Goal: Information Seeking & Learning: Learn about a topic

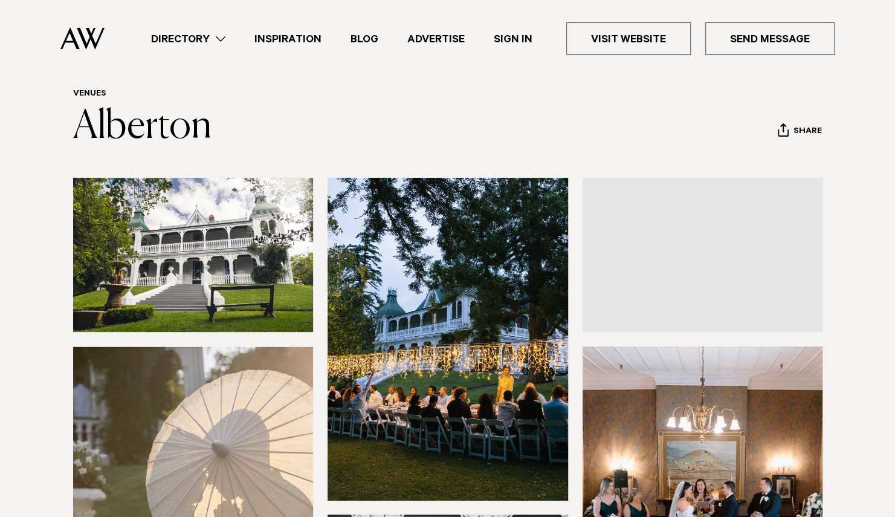
scroll to position [44, 0]
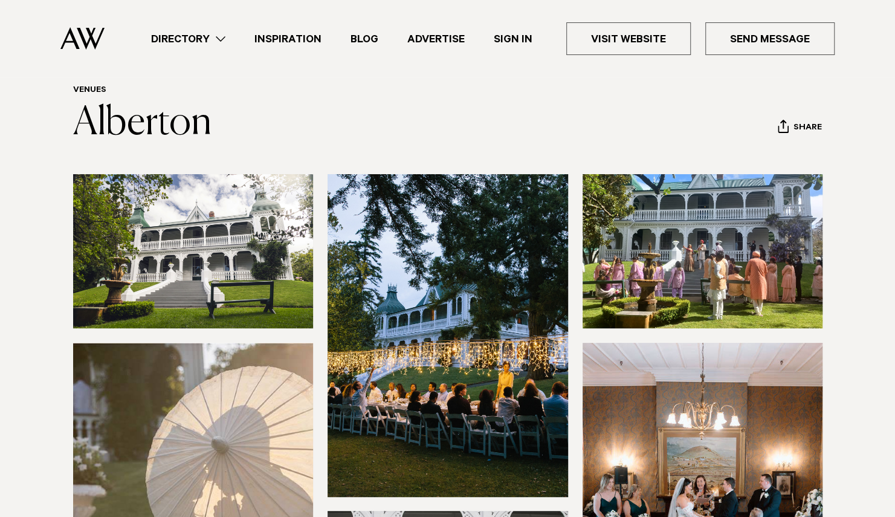
click at [201, 251] on img at bounding box center [193, 251] width 241 height 154
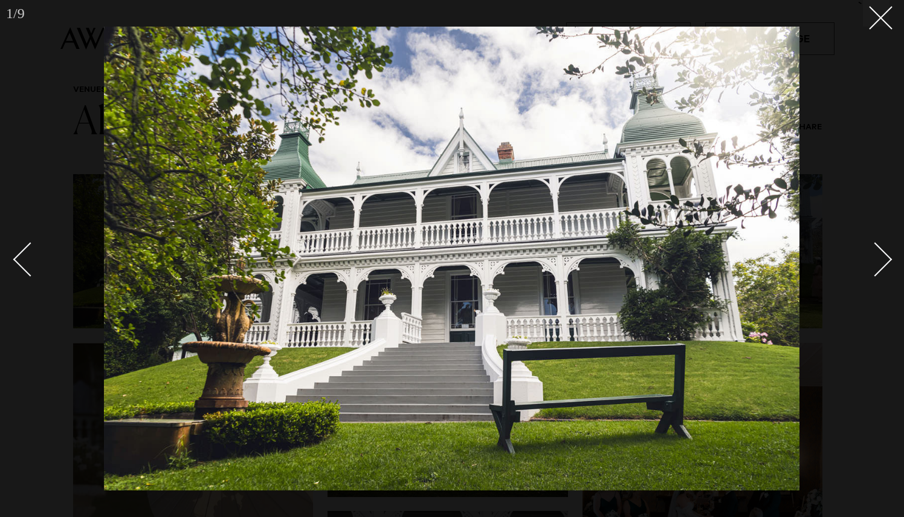
click at [880, 264] on div "Next slide" at bounding box center [875, 259] width 34 height 34
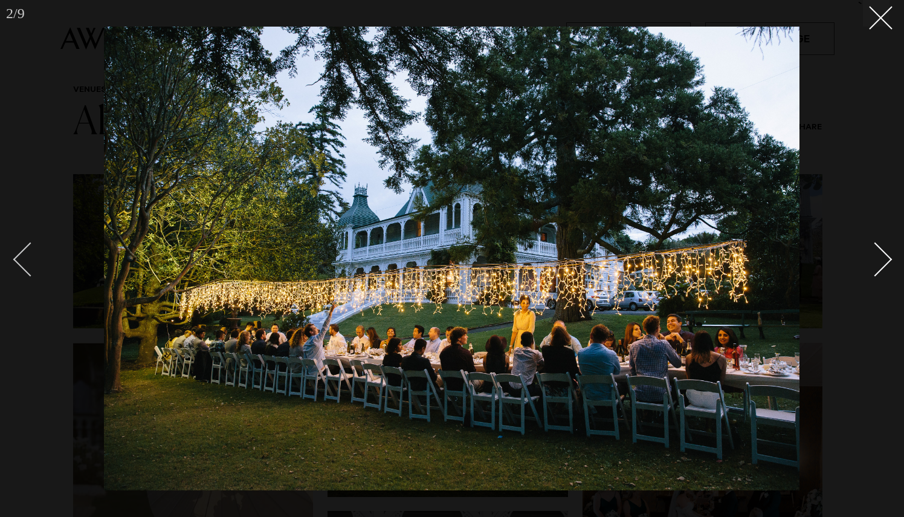
click at [35, 256] on div "Previous slide" at bounding box center [30, 259] width 34 height 34
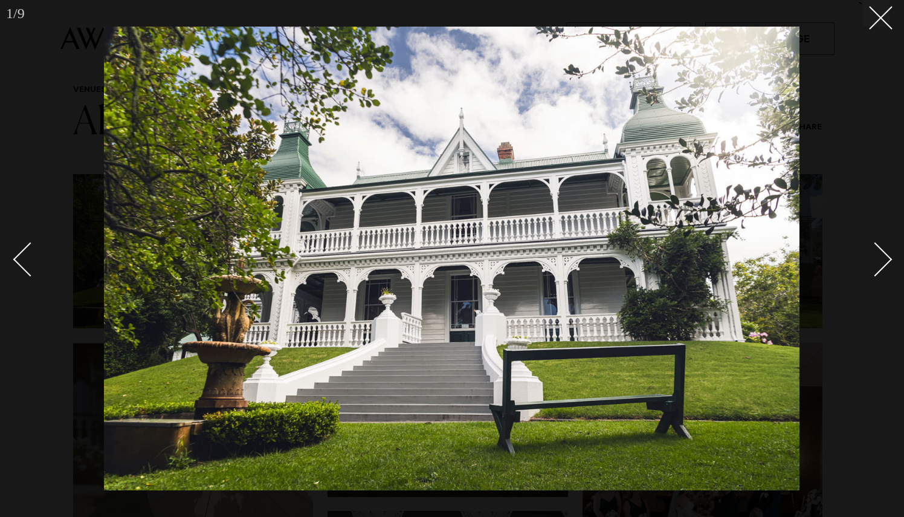
click at [885, 265] on div "Next slide" at bounding box center [875, 259] width 34 height 34
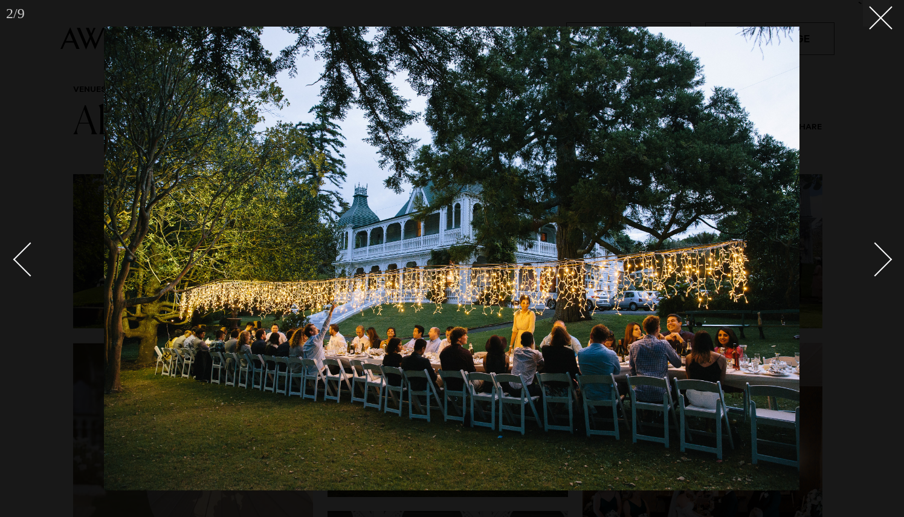
click at [885, 265] on div "Next slide" at bounding box center [875, 259] width 34 height 34
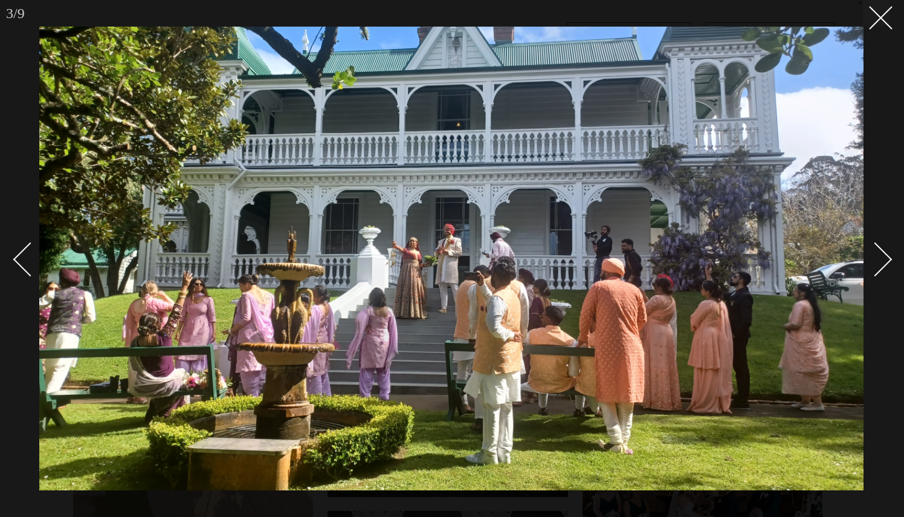
click at [881, 254] on div "Next slide" at bounding box center [875, 259] width 34 height 34
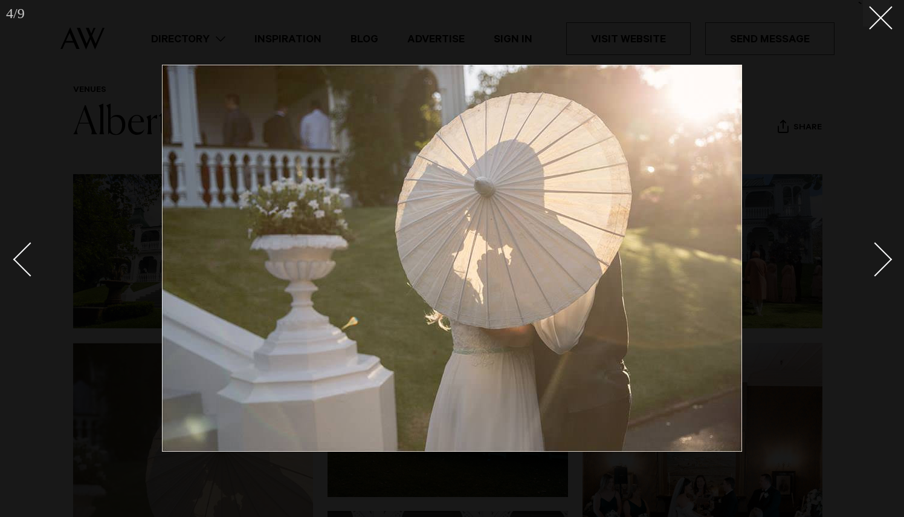
click at [881, 254] on div "Next slide" at bounding box center [875, 259] width 34 height 34
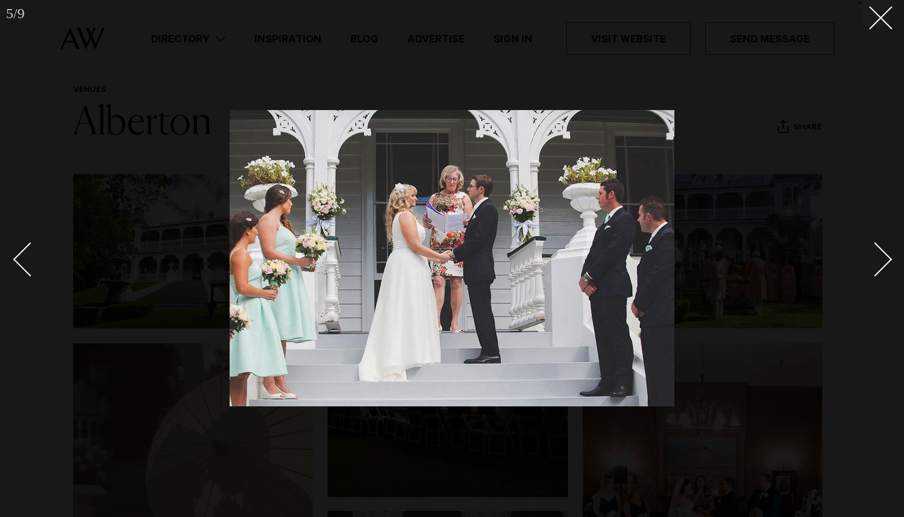
click at [881, 254] on div "Next slide" at bounding box center [875, 259] width 34 height 34
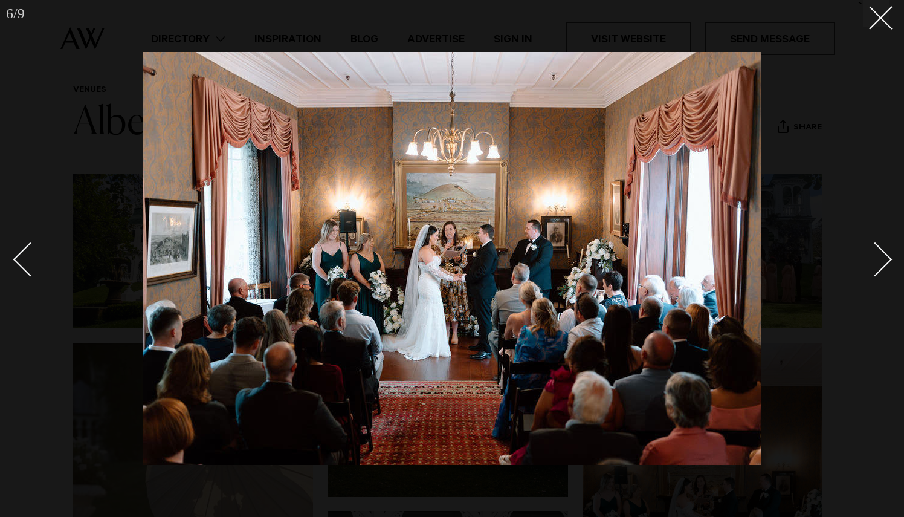
click at [881, 254] on div "Next slide" at bounding box center [875, 259] width 34 height 34
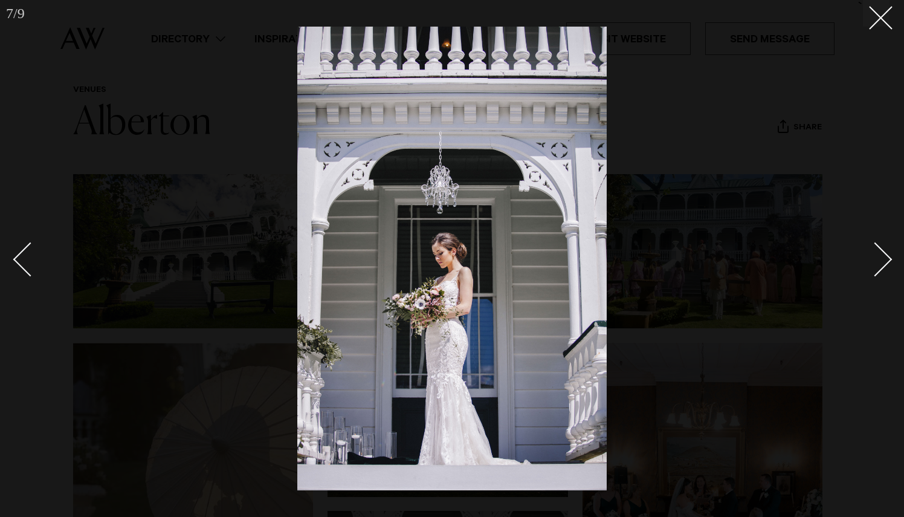
click at [881, 254] on div "Next slide" at bounding box center [875, 259] width 34 height 34
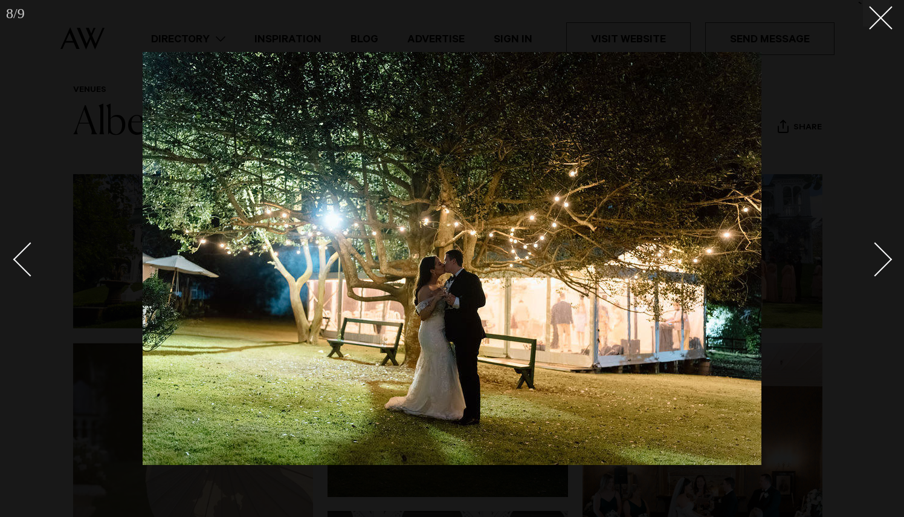
click at [881, 254] on div "Next slide" at bounding box center [875, 259] width 34 height 34
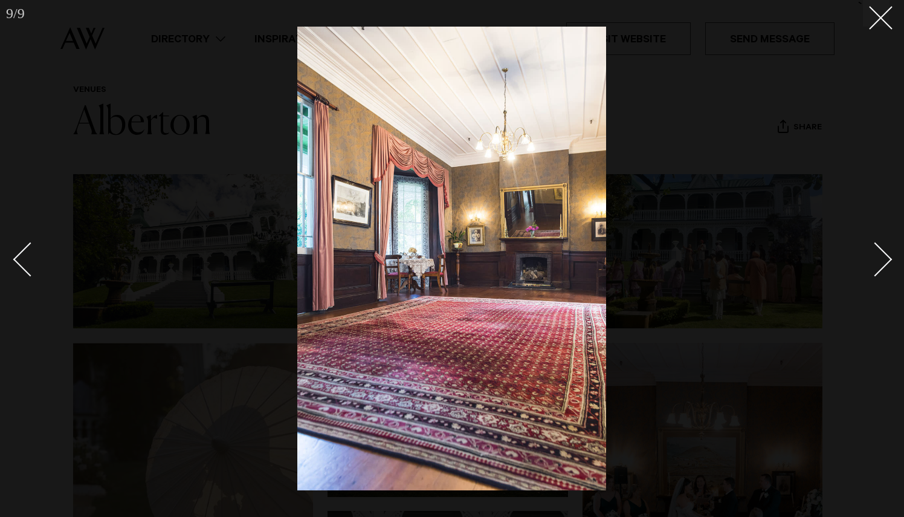
click at [881, 254] on div "Next slide" at bounding box center [875, 259] width 34 height 34
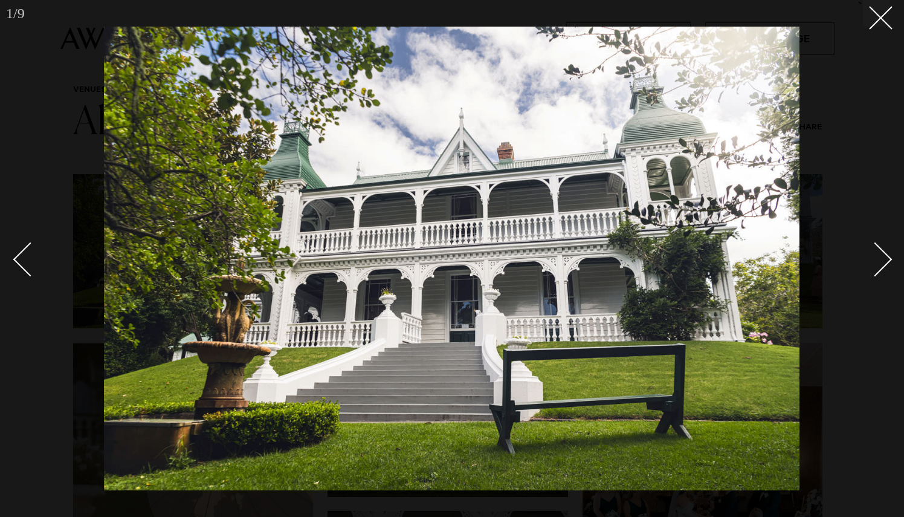
click at [881, 254] on div "Next slide" at bounding box center [875, 259] width 34 height 34
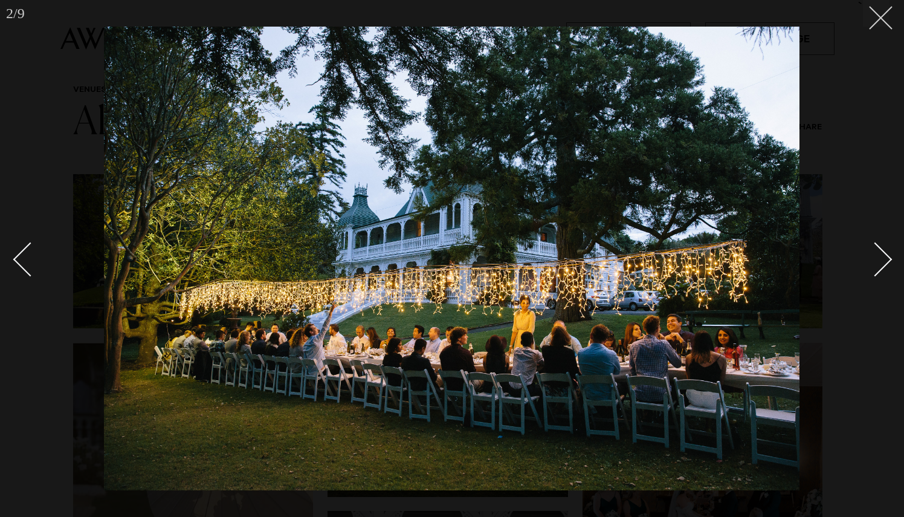
click at [883, 19] on line at bounding box center [881, 18] width 22 height 22
